Goal: Transaction & Acquisition: Purchase product/service

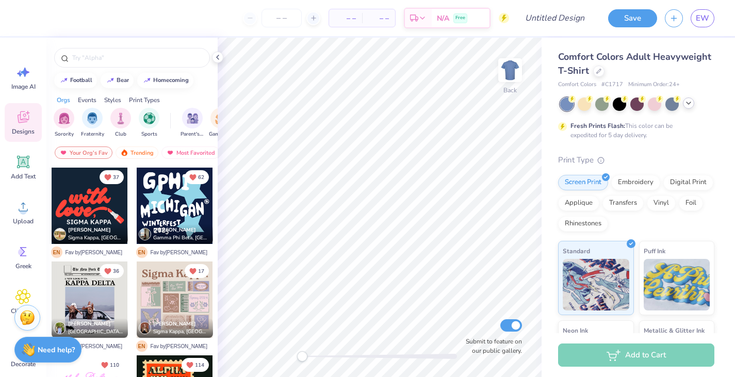
click at [692, 104] on icon at bounding box center [688, 103] width 8 height 8
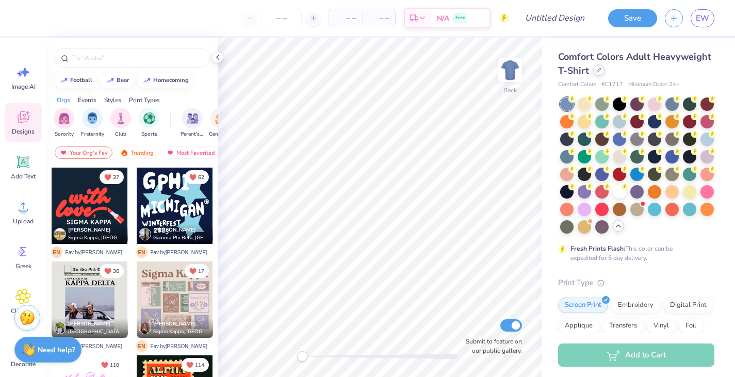
click at [602, 72] on div at bounding box center [598, 69] width 11 height 11
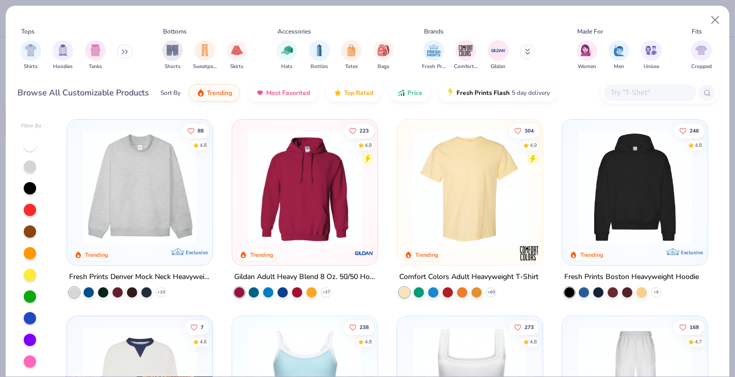
click at [29, 271] on div at bounding box center [30, 275] width 12 height 12
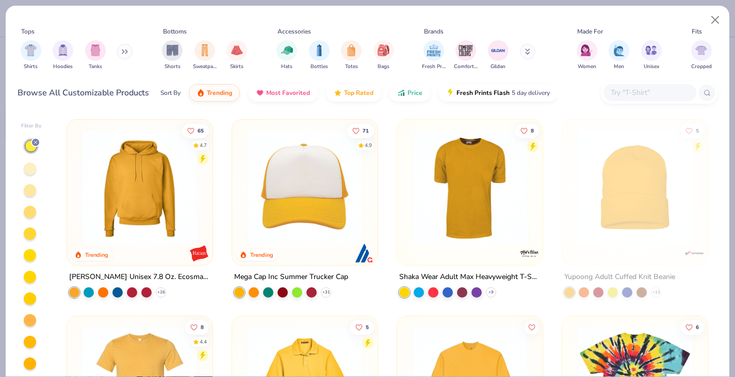
scroll to position [47, 0]
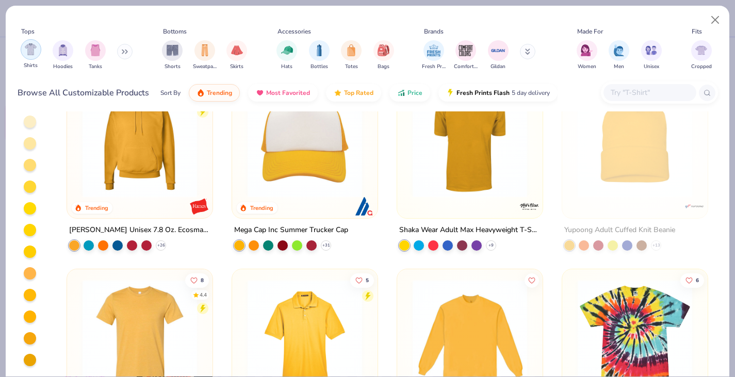
click at [35, 55] on img "filter for Shirts" at bounding box center [31, 49] width 12 height 12
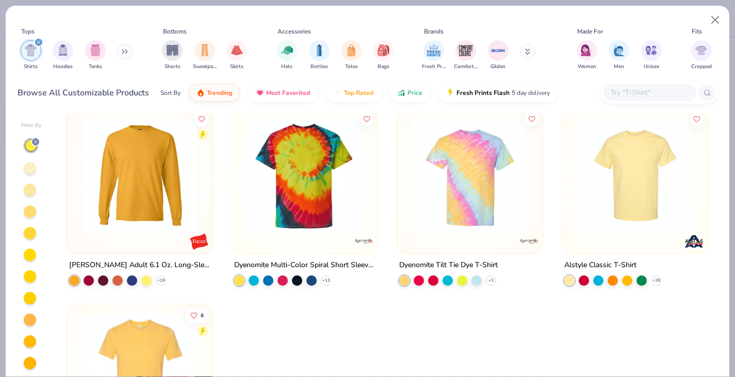
scroll to position [175, 0]
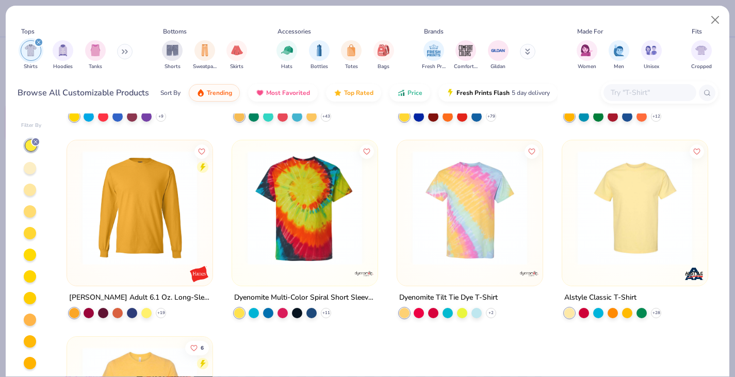
click at [628, 200] on img at bounding box center [634, 208] width 125 height 114
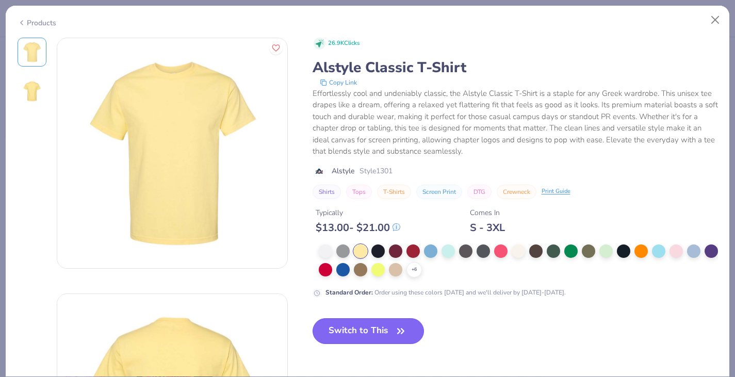
click at [378, 331] on button "Switch to This" at bounding box center [369, 331] width 112 height 26
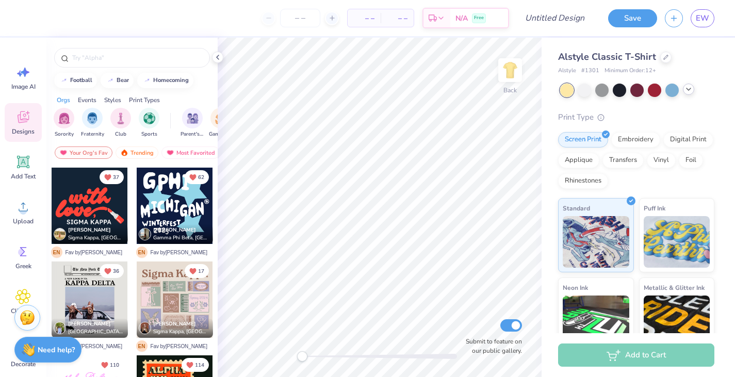
click at [105, 68] on div at bounding box center [131, 55] width 171 height 35
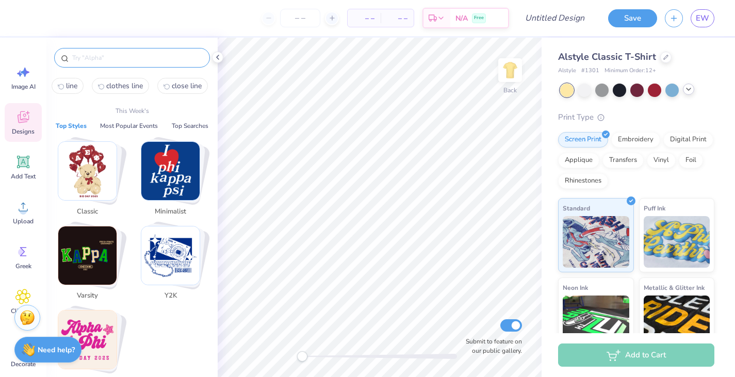
click at [105, 57] on input "text" at bounding box center [137, 58] width 132 height 10
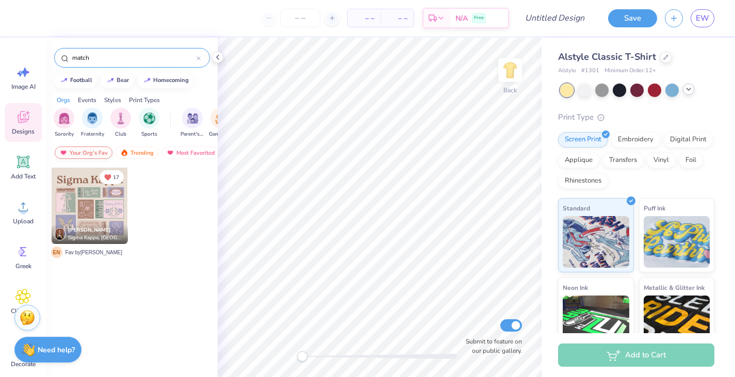
click at [95, 147] on div "Your Org's Fav" at bounding box center [84, 152] width 58 height 12
click at [108, 51] on div "match" at bounding box center [132, 58] width 156 height 20
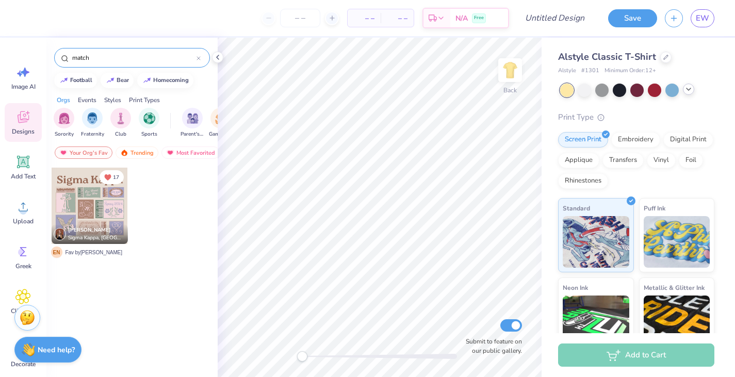
click at [85, 56] on input "match" at bounding box center [133, 58] width 125 height 10
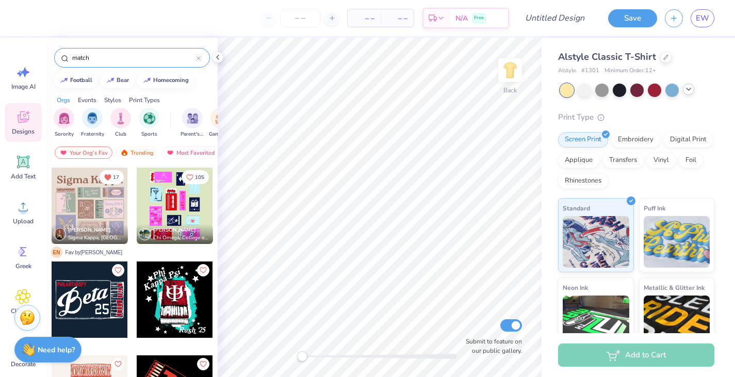
click at [85, 56] on input "match" at bounding box center [133, 58] width 125 height 10
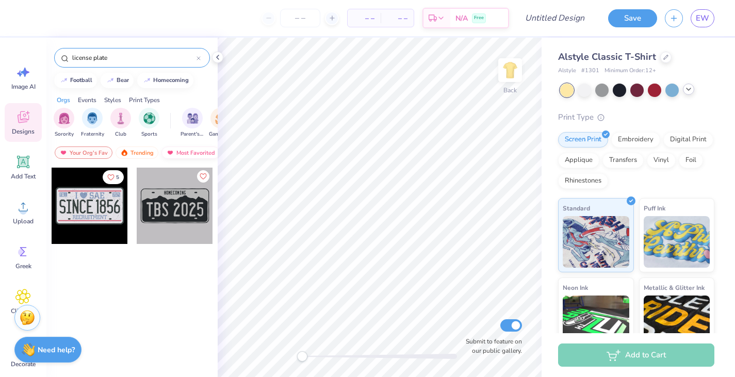
click at [199, 147] on div "Most Favorited" at bounding box center [190, 152] width 58 height 12
click at [199, 153] on div "Most Favorited" at bounding box center [190, 152] width 58 height 12
click at [143, 150] on div "Trending" at bounding box center [137, 152] width 43 height 12
click at [128, 55] on input "license plate" at bounding box center [133, 58] width 125 height 10
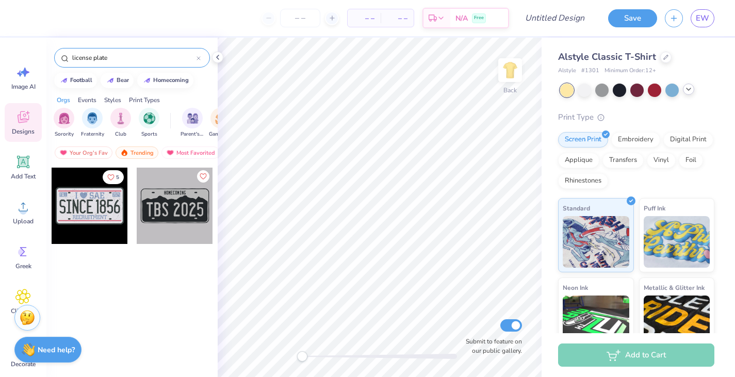
click at [128, 55] on input "license plate" at bounding box center [133, 58] width 125 height 10
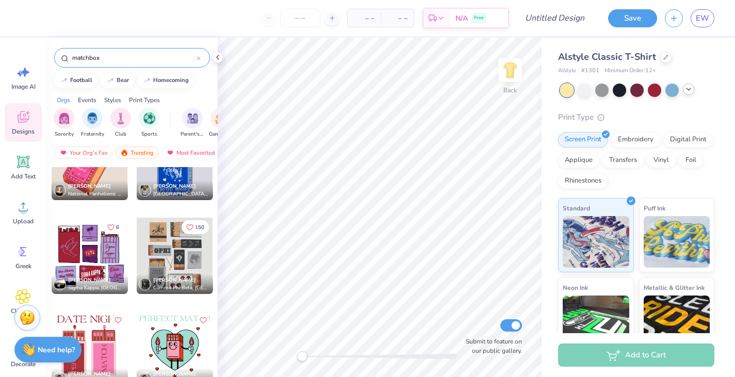
scroll to position [596, 0]
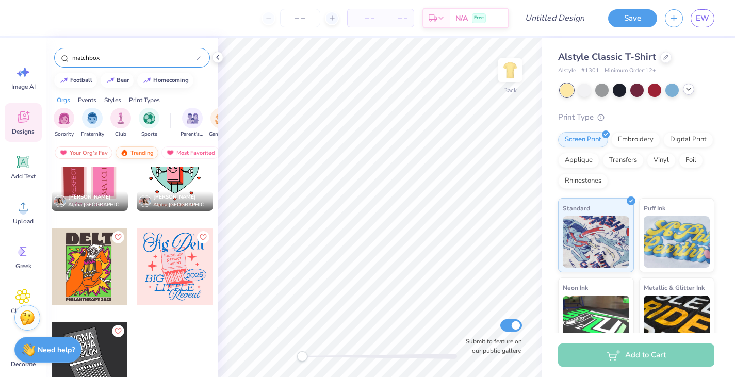
click at [143, 147] on div "Trending" at bounding box center [137, 152] width 43 height 12
click at [144, 154] on div "Trending" at bounding box center [137, 152] width 43 height 12
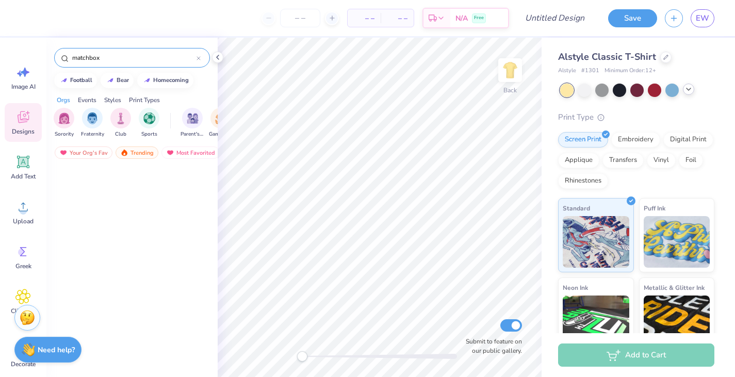
scroll to position [0, 0]
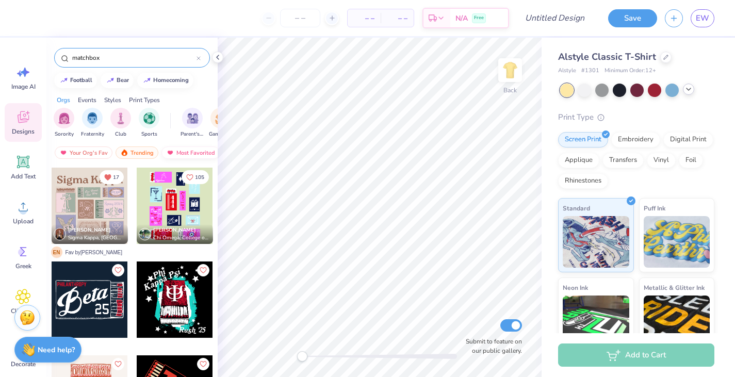
click at [186, 152] on div "Most Favorited" at bounding box center [190, 152] width 58 height 12
click at [177, 202] on div at bounding box center [175, 206] width 76 height 76
click at [120, 197] on div at bounding box center [90, 206] width 76 height 76
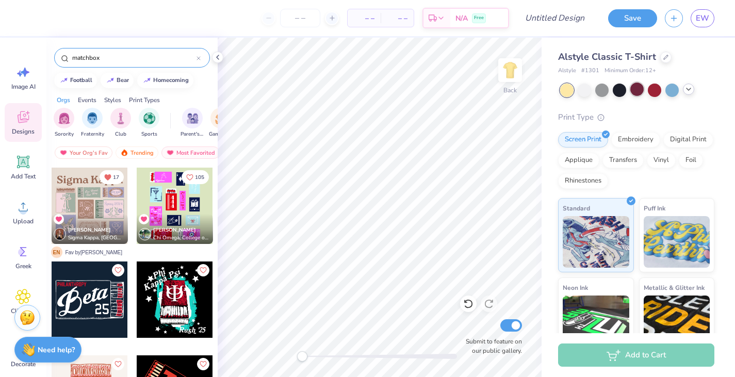
click at [638, 88] on div at bounding box center [636, 89] width 13 height 13
click at [619, 87] on div at bounding box center [619, 89] width 13 height 13
click at [85, 59] on input "matchbox" at bounding box center [133, 58] width 125 height 10
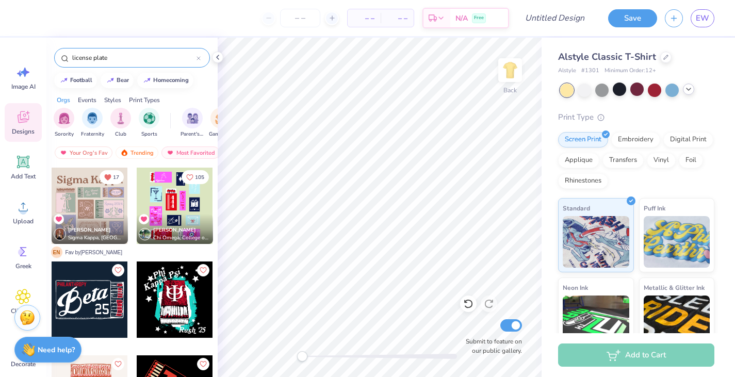
type input "license plate"
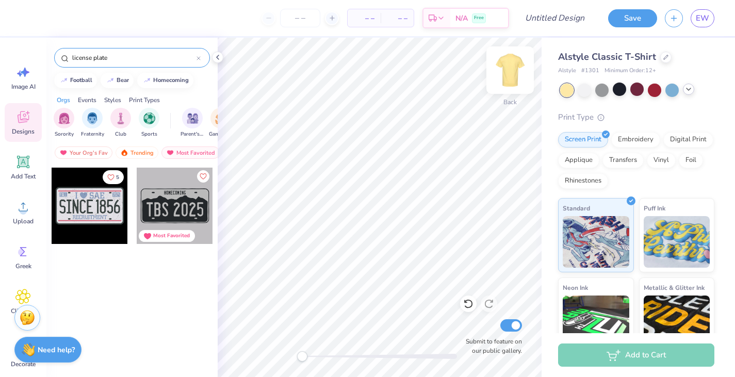
click at [511, 75] on img at bounding box center [509, 70] width 41 height 41
click at [188, 183] on div at bounding box center [175, 206] width 76 height 76
click at [91, 206] on div at bounding box center [90, 206] width 76 height 76
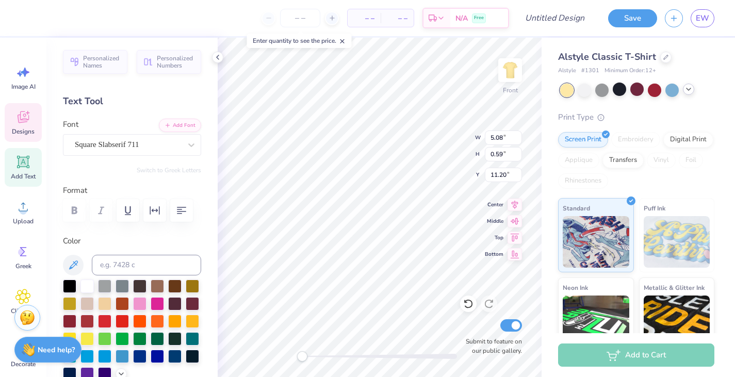
type textarea "Family Weekend"
type input "5.08"
type input "0.59"
type input "11.20"
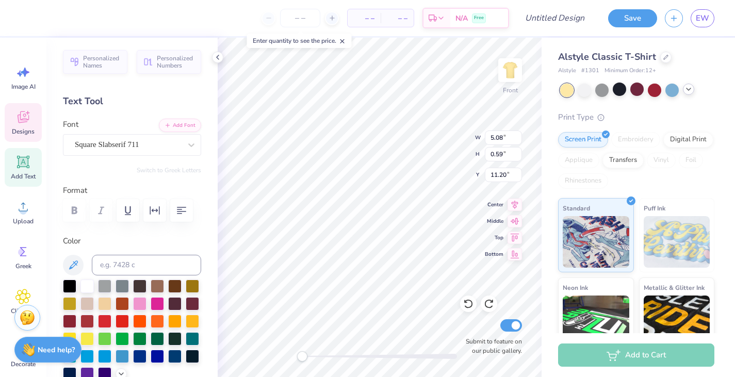
type textarea "Family Weekend"
type textarea "Sig"
type input "3.39"
type textarea "Kap"
type input "2.97"
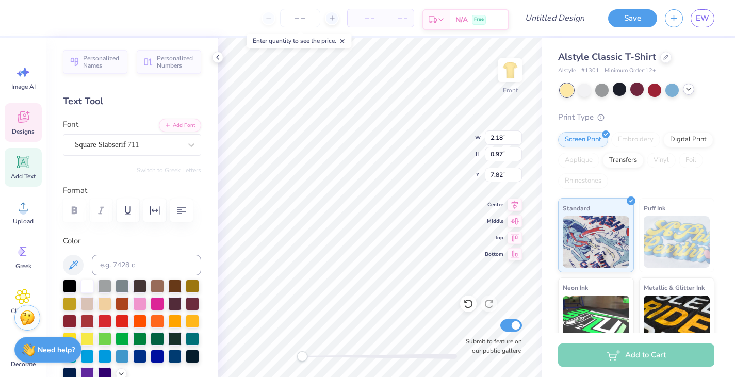
type textarea "SK"
type textarea "ELON"
type input "9.71"
type input "5.16"
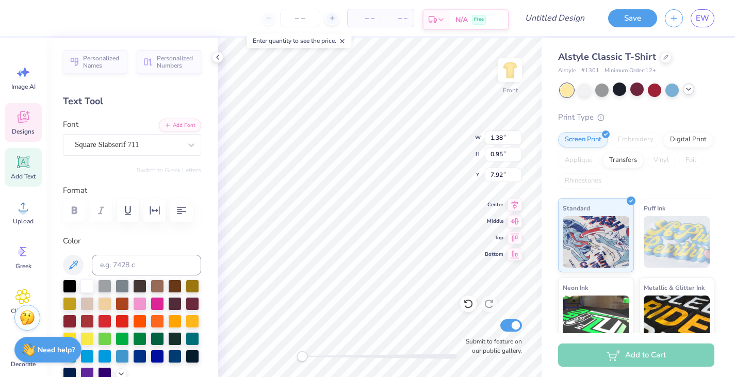
type input "7.24"
type input "1.07"
type input "0.95"
type input "7.82"
type input "2.93"
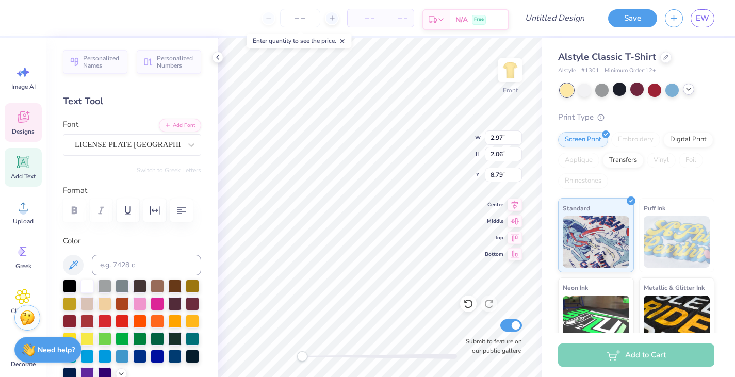
type input "0.95"
type input "7.75"
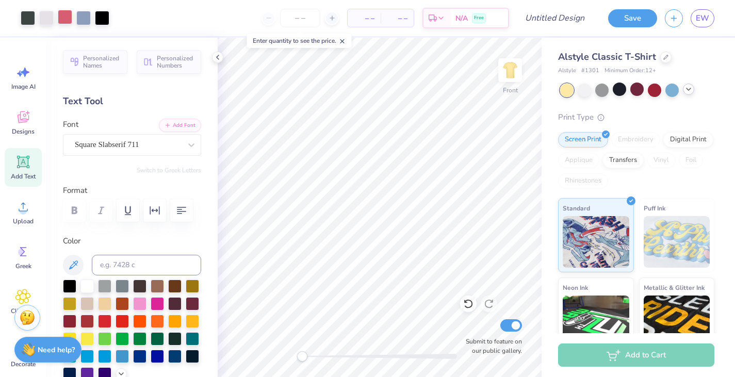
click at [69, 19] on div at bounding box center [65, 17] width 14 height 14
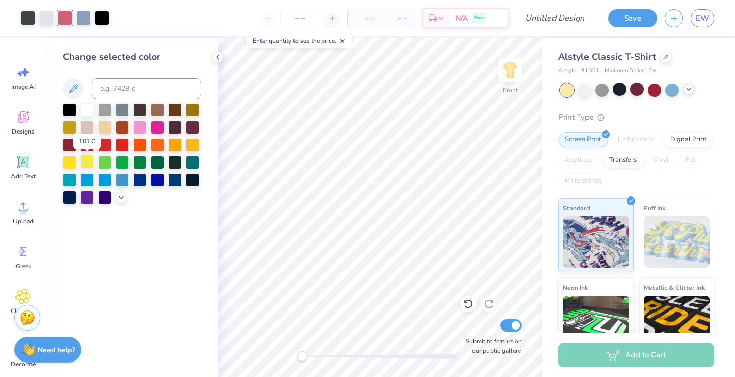
click at [85, 158] on div at bounding box center [86, 161] width 13 height 13
click at [119, 195] on icon at bounding box center [121, 196] width 8 height 8
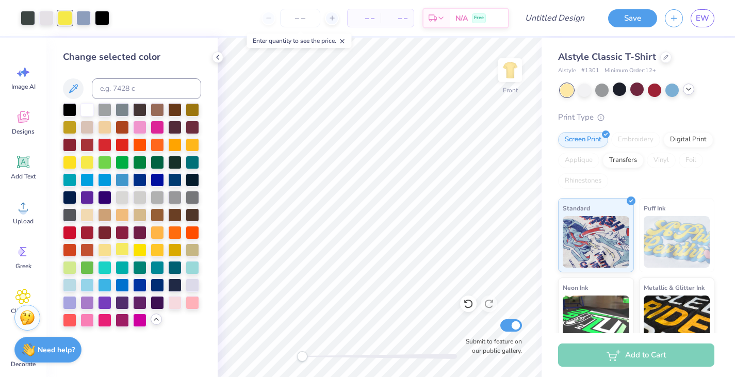
click at [122, 247] on div at bounding box center [122, 248] width 13 height 13
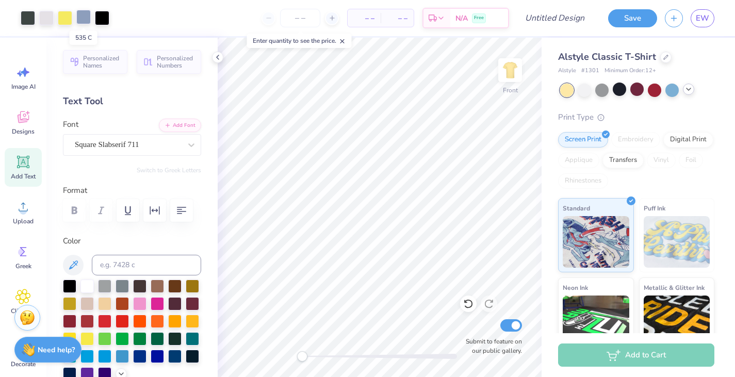
click at [83, 17] on div at bounding box center [83, 17] width 14 height 14
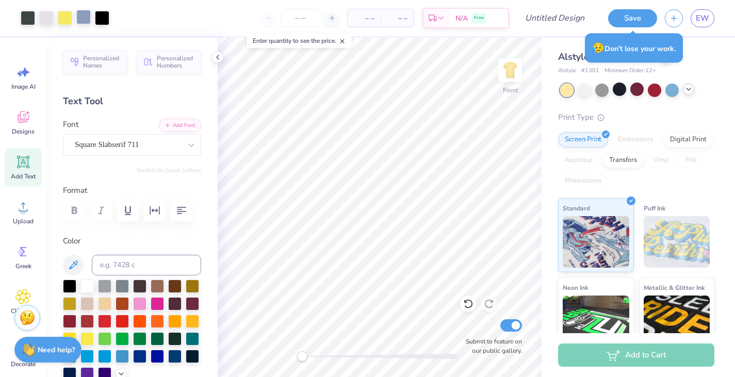
click at [83, 17] on div at bounding box center [83, 17] width 14 height 14
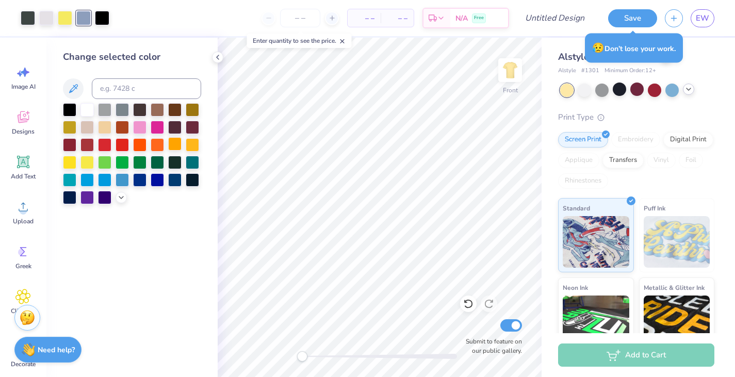
click at [173, 148] on div at bounding box center [174, 143] width 13 height 13
click at [119, 199] on icon at bounding box center [121, 196] width 8 height 8
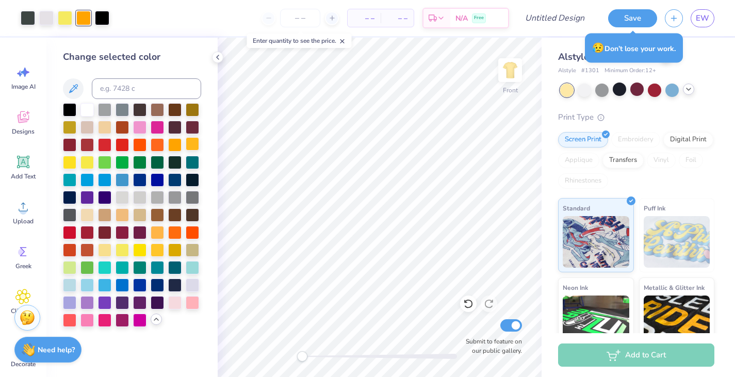
click at [191, 145] on div at bounding box center [192, 143] width 13 height 13
click at [74, 163] on div at bounding box center [69, 161] width 13 height 13
click at [192, 145] on div at bounding box center [192, 143] width 13 height 13
click at [156, 248] on div at bounding box center [157, 248] width 13 height 13
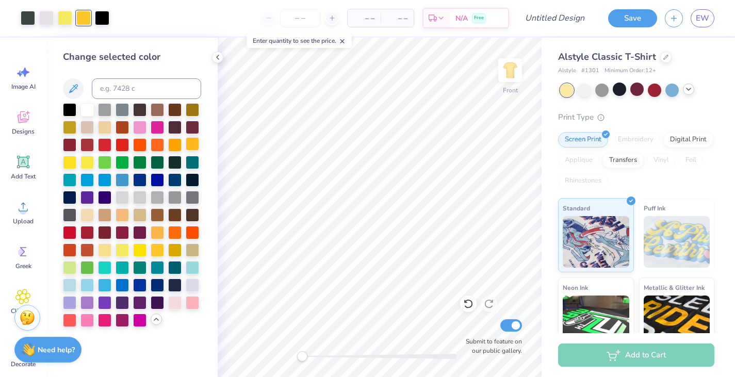
click at [192, 144] on div at bounding box center [192, 143] width 13 height 13
click at [121, 143] on div at bounding box center [122, 143] width 13 height 13
click at [103, 142] on div at bounding box center [104, 143] width 13 height 13
click at [121, 143] on div at bounding box center [122, 143] width 13 height 13
click at [105, 143] on div at bounding box center [104, 143] width 13 height 13
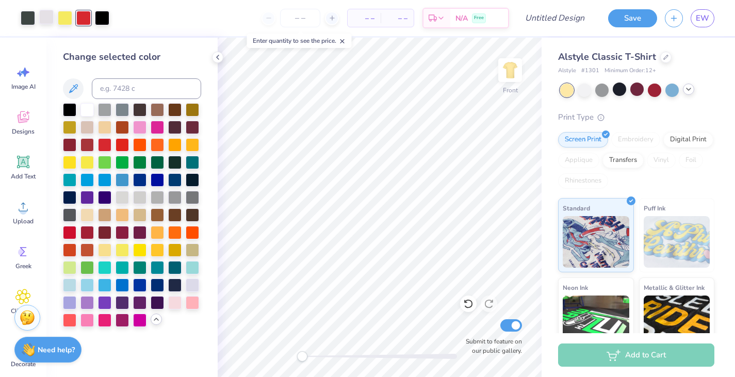
click at [48, 15] on div at bounding box center [46, 17] width 14 height 14
click at [192, 142] on div at bounding box center [192, 143] width 13 height 13
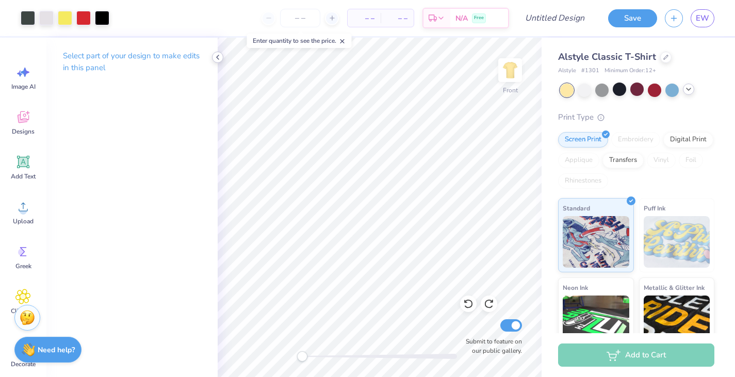
click at [217, 56] on icon at bounding box center [218, 57] width 8 height 8
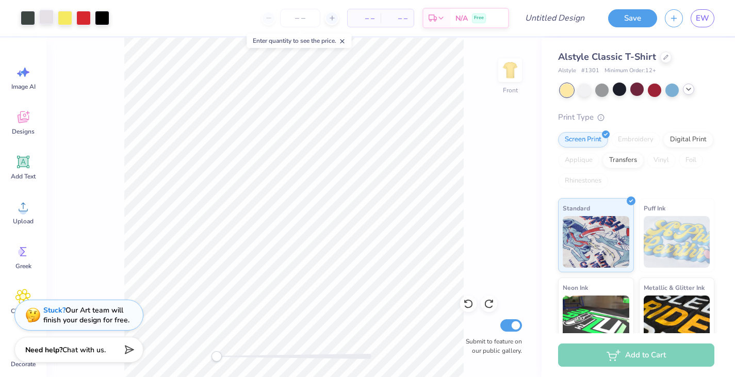
click at [46, 19] on div at bounding box center [46, 17] width 14 height 14
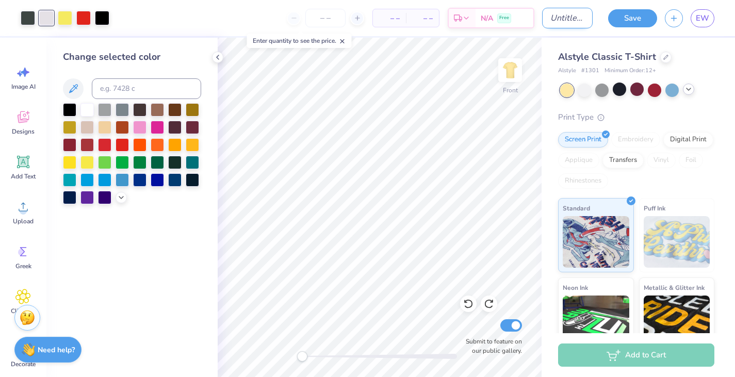
click at [553, 10] on input "Design Title" at bounding box center [567, 18] width 51 height 21
type input "Family"
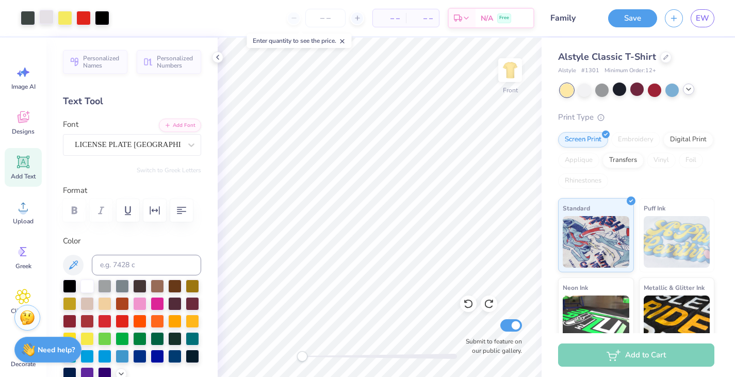
click at [43, 16] on div at bounding box center [46, 17] width 14 height 14
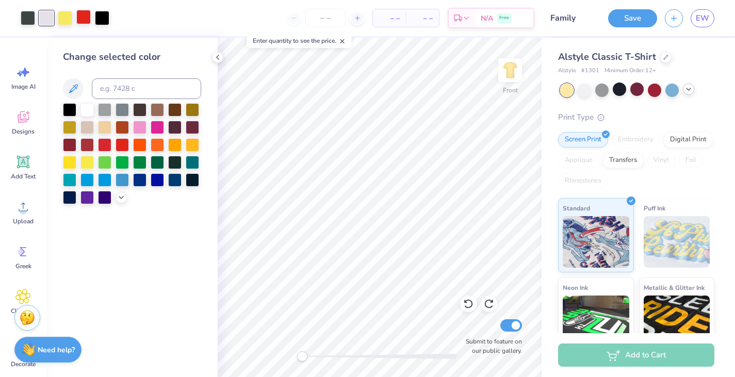
click at [85, 14] on div at bounding box center [83, 17] width 14 height 14
click at [177, 143] on div at bounding box center [174, 143] width 13 height 13
click at [118, 201] on div at bounding box center [121, 196] width 11 height 11
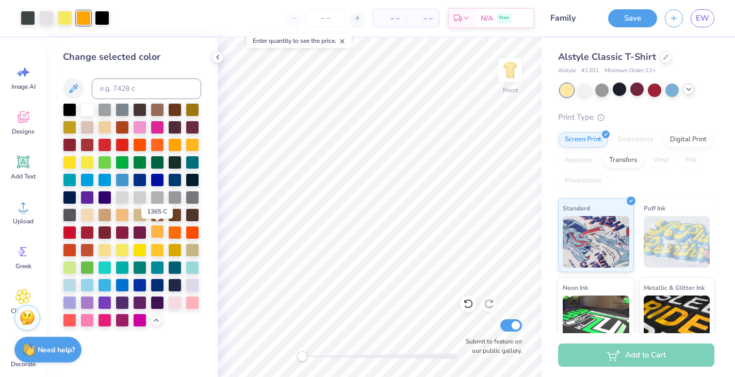
click at [158, 233] on div at bounding box center [157, 231] width 13 height 13
click at [178, 140] on div at bounding box center [174, 143] width 13 height 13
click at [48, 18] on div at bounding box center [46, 17] width 14 height 14
click at [123, 145] on div at bounding box center [122, 143] width 13 height 13
click at [105, 17] on div at bounding box center [102, 17] width 14 height 14
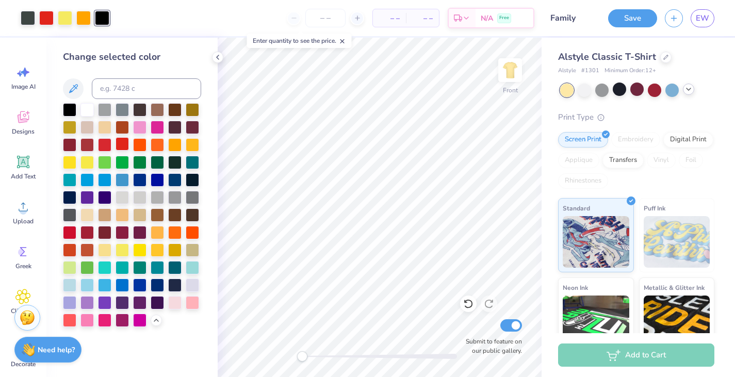
click at [122, 143] on div at bounding box center [122, 143] width 13 height 13
click at [30, 19] on div at bounding box center [28, 17] width 14 height 14
click at [120, 144] on div at bounding box center [122, 143] width 13 height 13
